Goal: Transaction & Acquisition: Purchase product/service

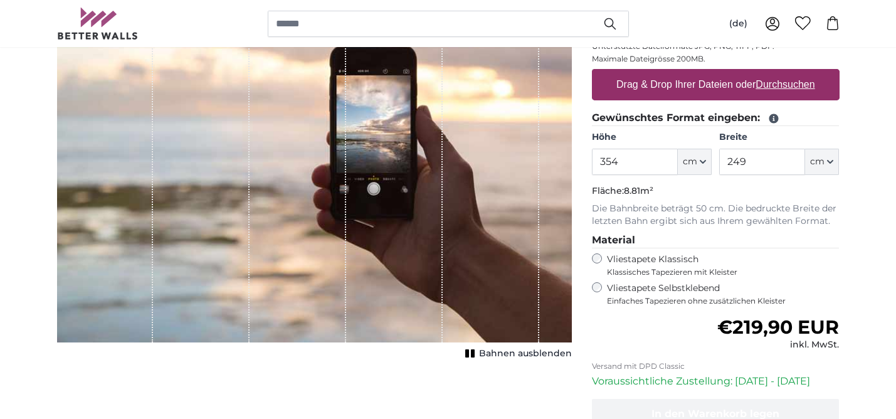
scroll to position [207, 0]
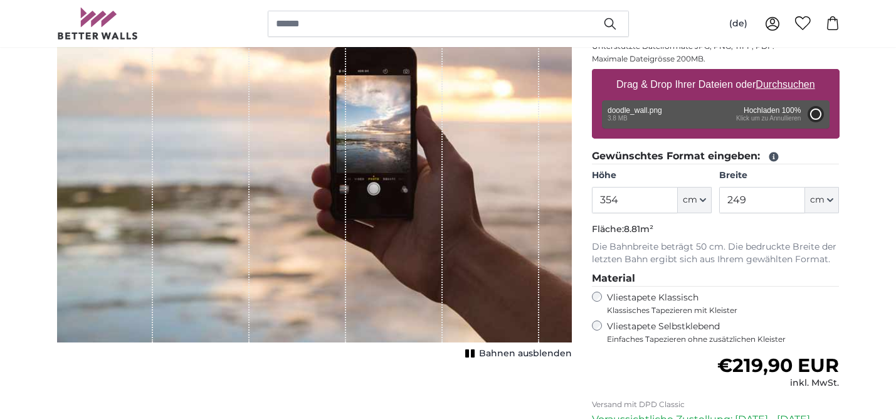
type input "200"
type input "64"
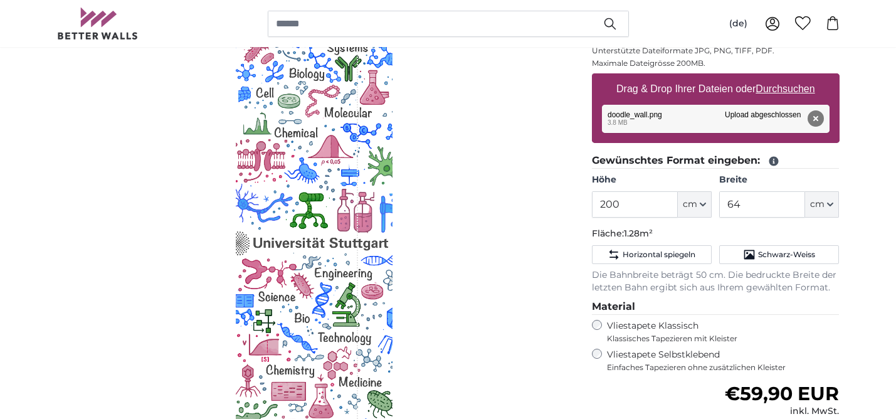
scroll to position [199, 0]
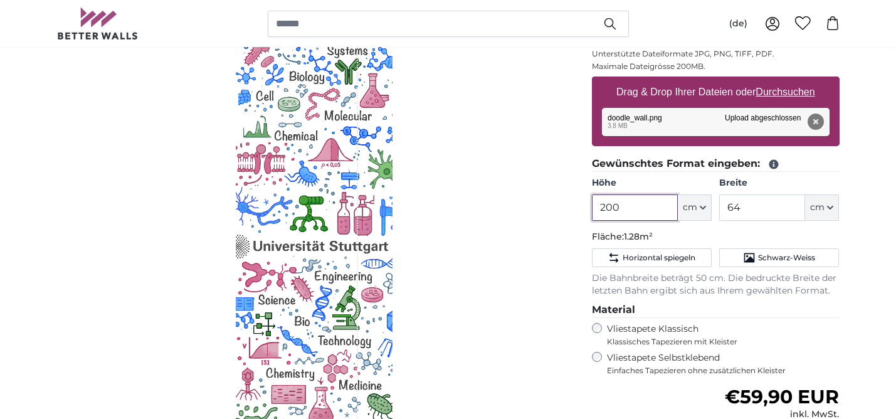
drag, startPoint x: 624, startPoint y: 209, endPoint x: 598, endPoint y: 208, distance: 25.7
click at [598, 208] on input "200" at bounding box center [635, 207] width 86 height 26
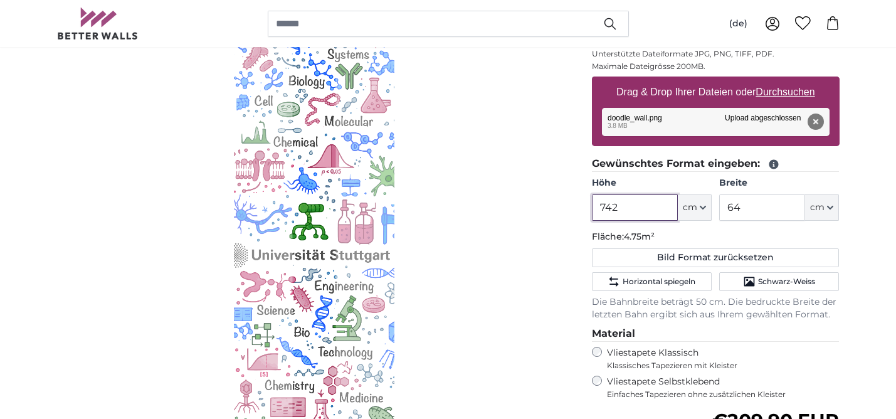
type input "742"
drag, startPoint x: 743, startPoint y: 212, endPoint x: 727, endPoint y: 211, distance: 16.3
click at [727, 211] on input "64" at bounding box center [762, 207] width 86 height 26
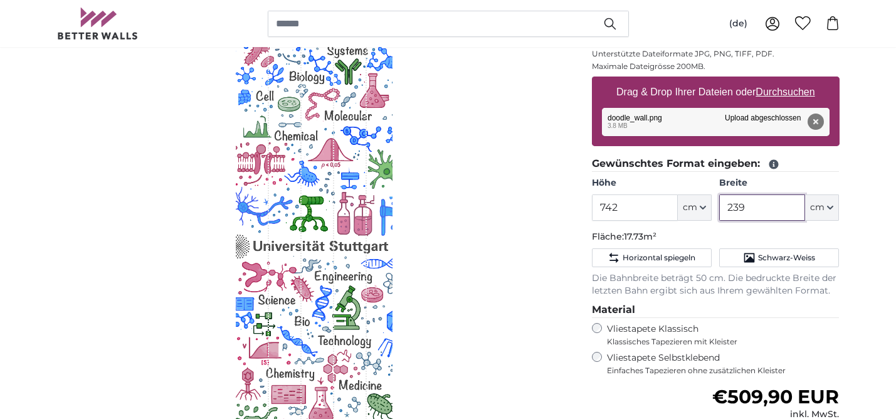
type input "239"
click at [639, 207] on input "742" at bounding box center [635, 207] width 86 height 26
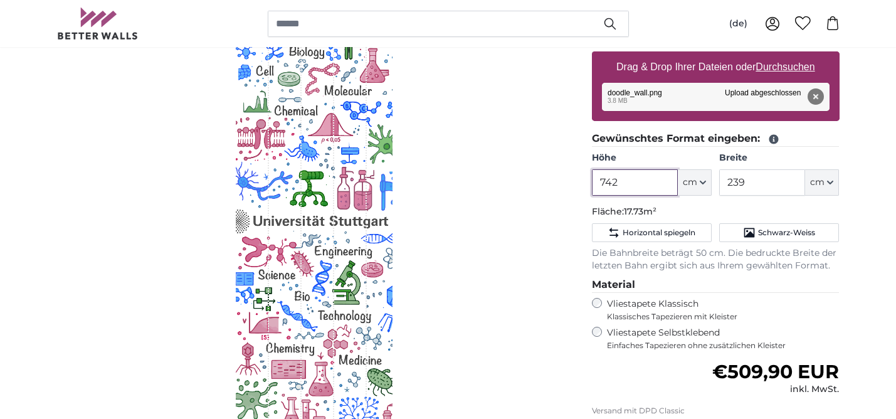
scroll to position [225, 0]
